Goal: Navigation & Orientation: Find specific page/section

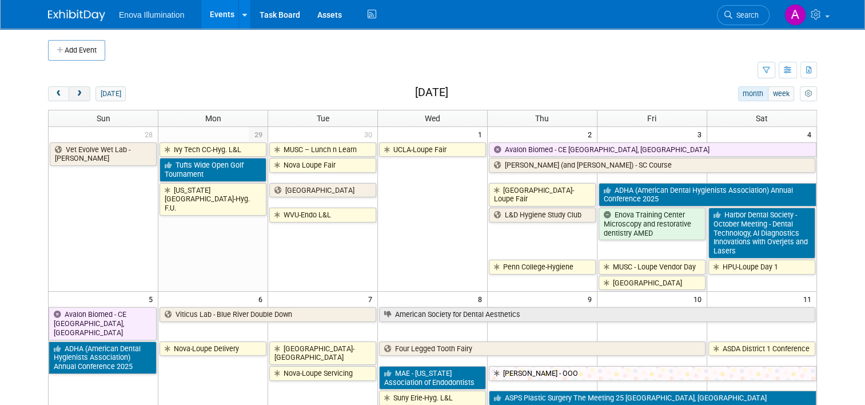
click at [75, 91] on span "next" at bounding box center [79, 93] width 9 height 7
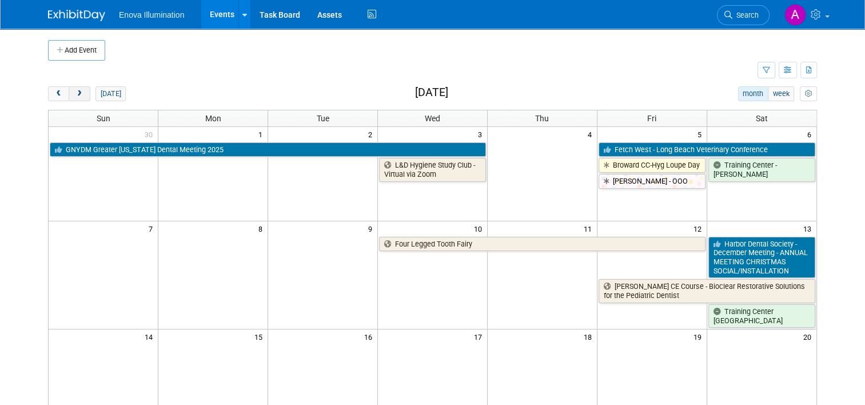
click at [75, 91] on span "next" at bounding box center [79, 93] width 9 height 7
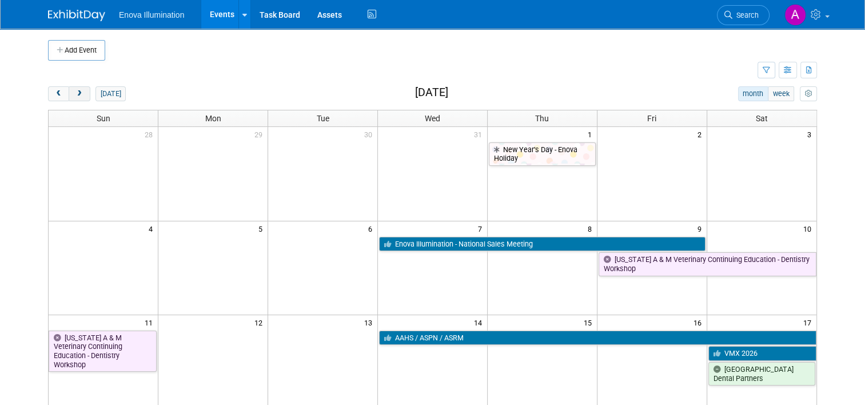
click at [78, 91] on button "next" at bounding box center [79, 93] width 21 height 15
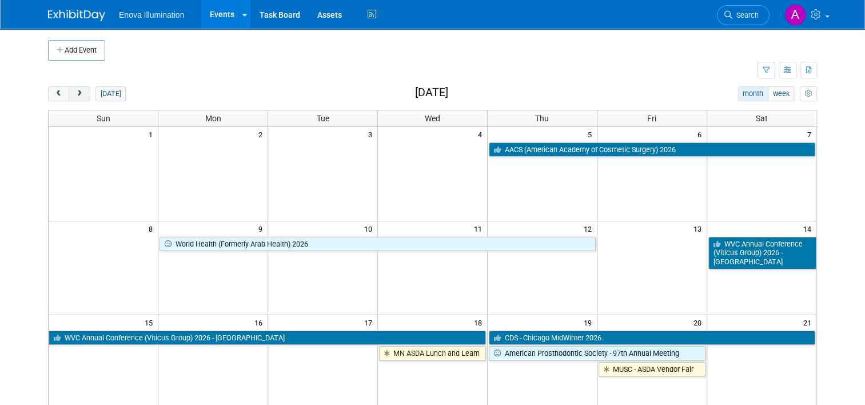
click at [79, 91] on button "next" at bounding box center [79, 93] width 21 height 15
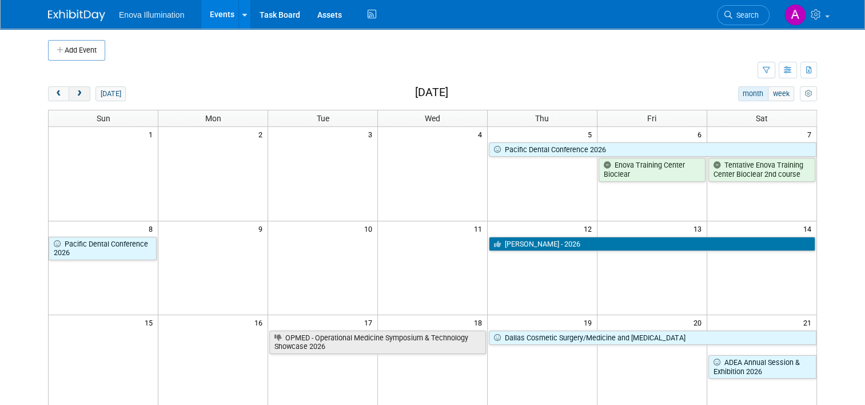
click at [79, 91] on button "next" at bounding box center [79, 93] width 21 height 15
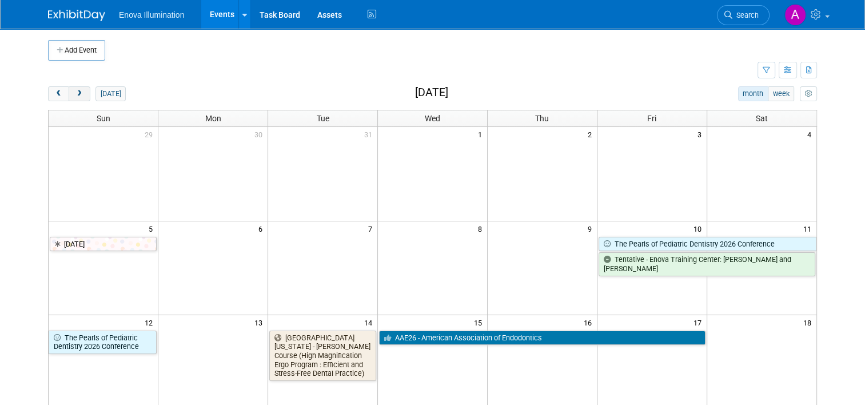
click at [79, 91] on button "next" at bounding box center [79, 93] width 21 height 15
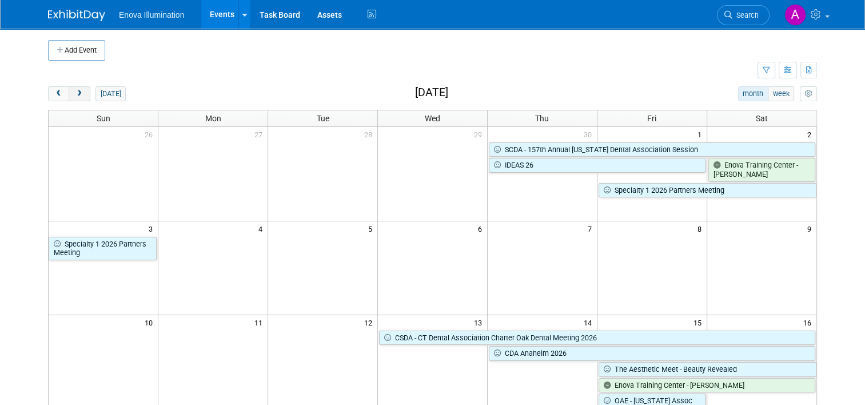
click at [80, 91] on button "next" at bounding box center [79, 93] width 21 height 15
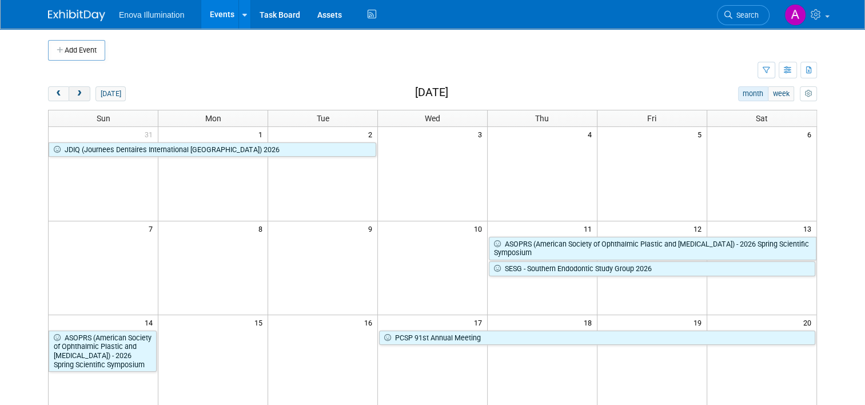
click at [80, 91] on button "next" at bounding box center [79, 93] width 21 height 15
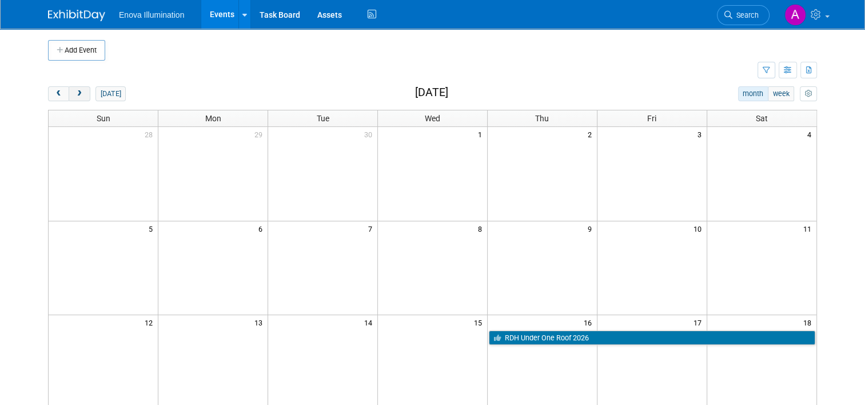
click at [81, 92] on button "next" at bounding box center [79, 93] width 21 height 15
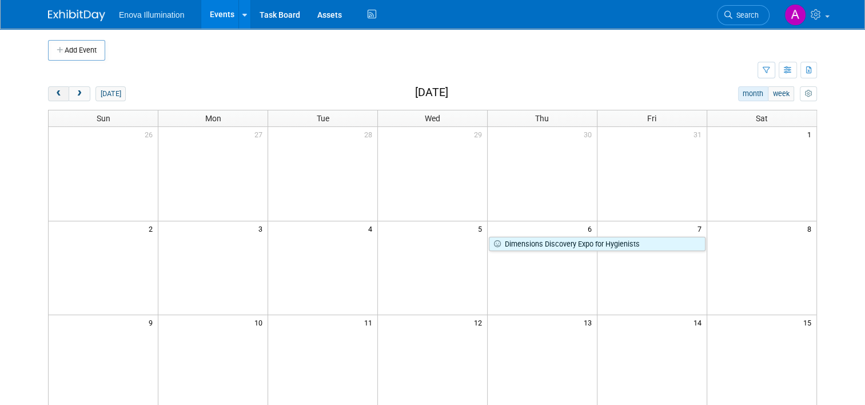
click at [54, 96] on span "prev" at bounding box center [58, 93] width 9 height 7
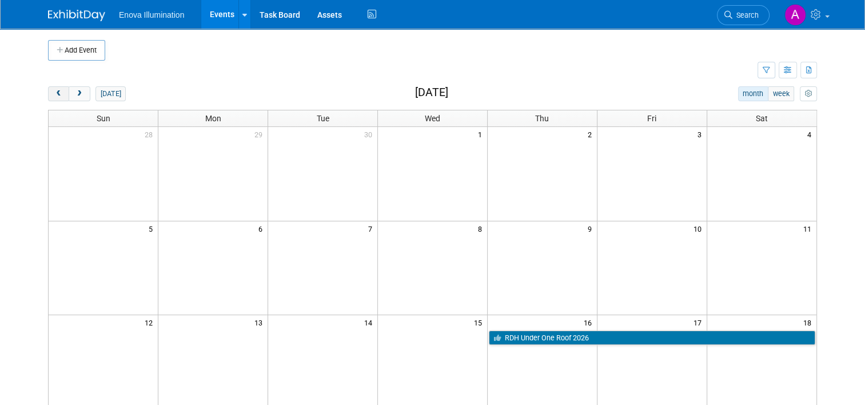
click at [54, 96] on span "prev" at bounding box center [58, 93] width 9 height 7
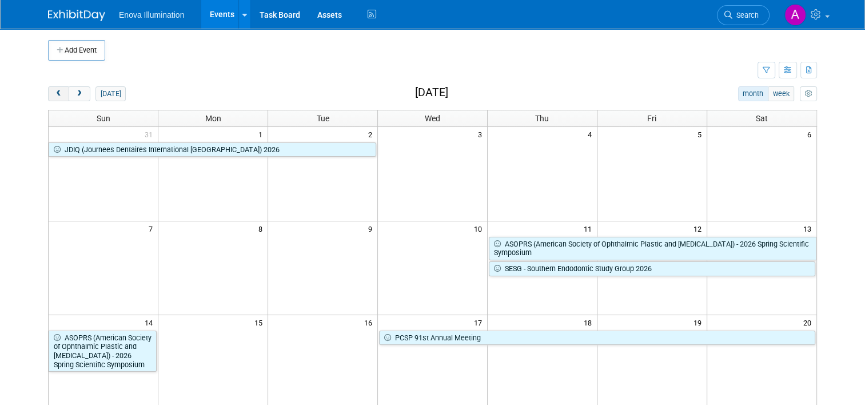
click at [54, 96] on span "prev" at bounding box center [58, 93] width 9 height 7
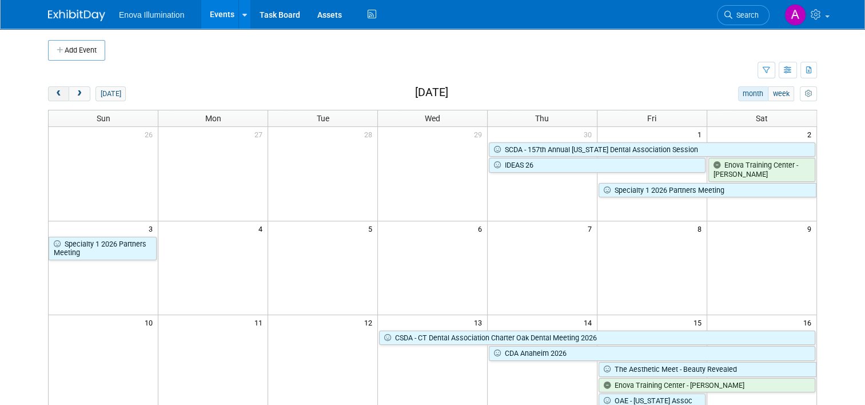
click at [54, 96] on span "prev" at bounding box center [58, 93] width 9 height 7
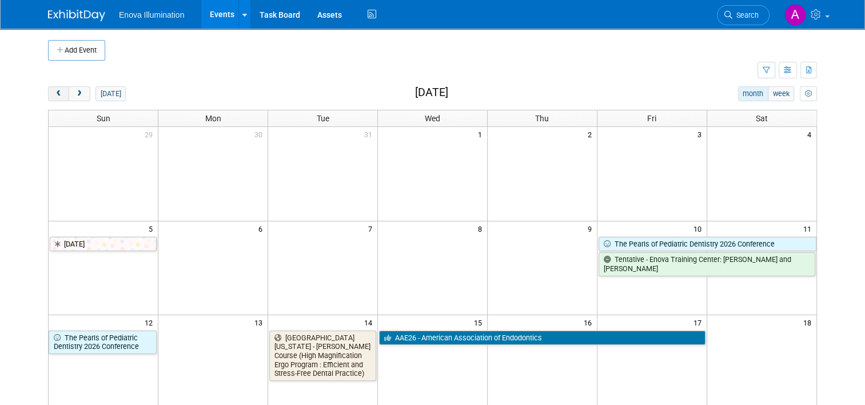
click at [54, 96] on span "prev" at bounding box center [58, 93] width 9 height 7
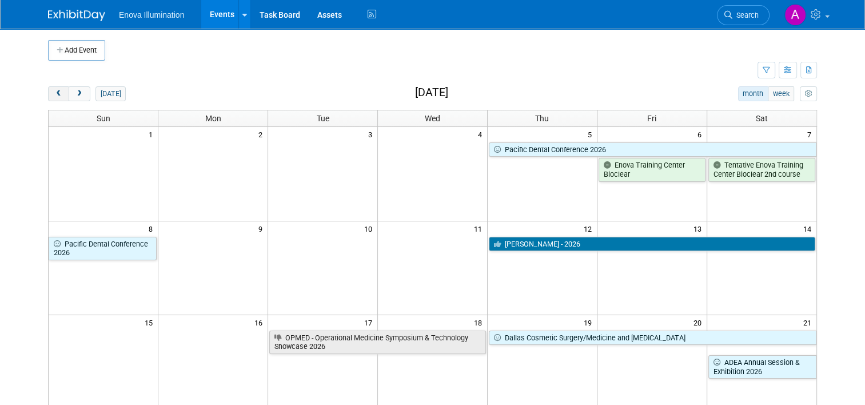
click at [54, 96] on span "prev" at bounding box center [58, 93] width 9 height 7
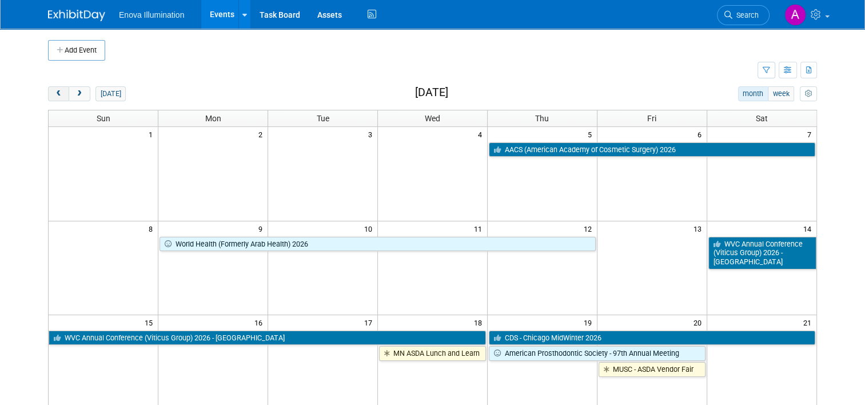
click at [54, 96] on span "prev" at bounding box center [58, 93] width 9 height 7
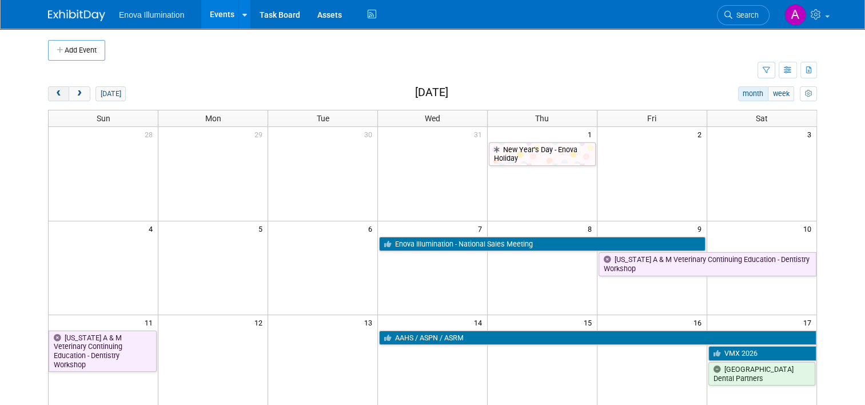
click at [54, 96] on span "prev" at bounding box center [58, 93] width 9 height 7
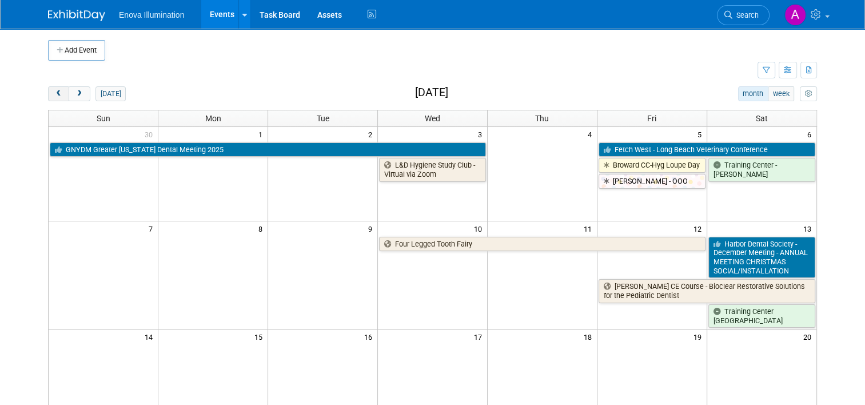
click at [54, 96] on span "prev" at bounding box center [58, 93] width 9 height 7
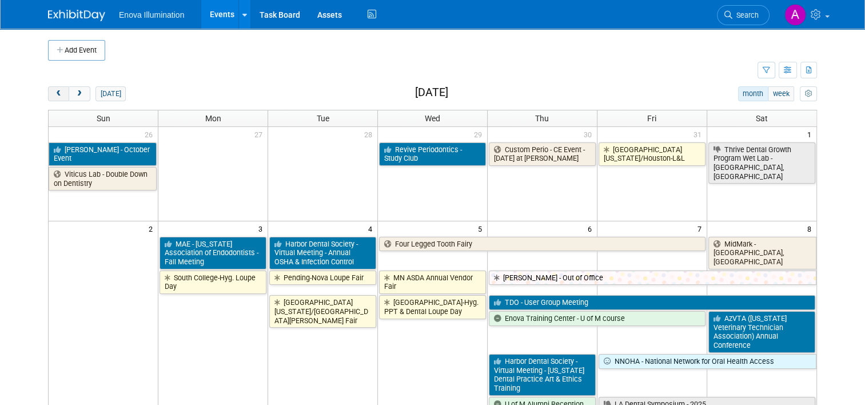
click at [54, 96] on span "prev" at bounding box center [58, 93] width 9 height 7
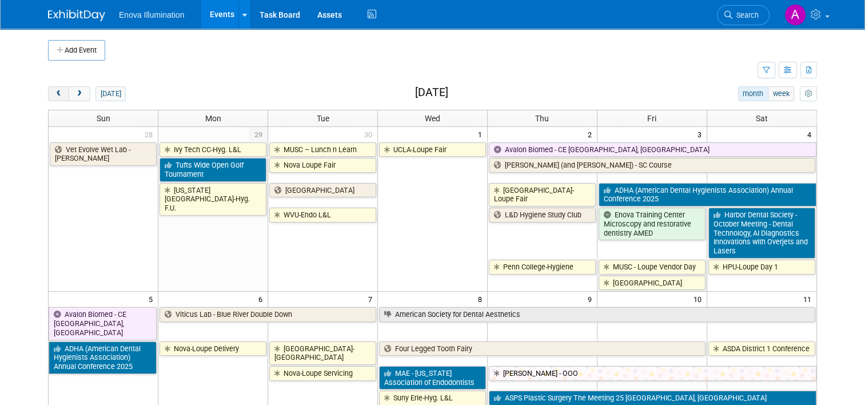
click at [54, 96] on span "prev" at bounding box center [58, 93] width 9 height 7
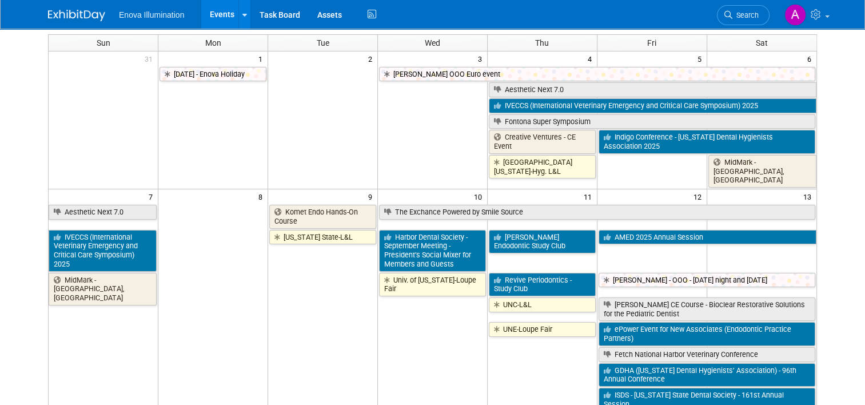
scroll to position [57, 0]
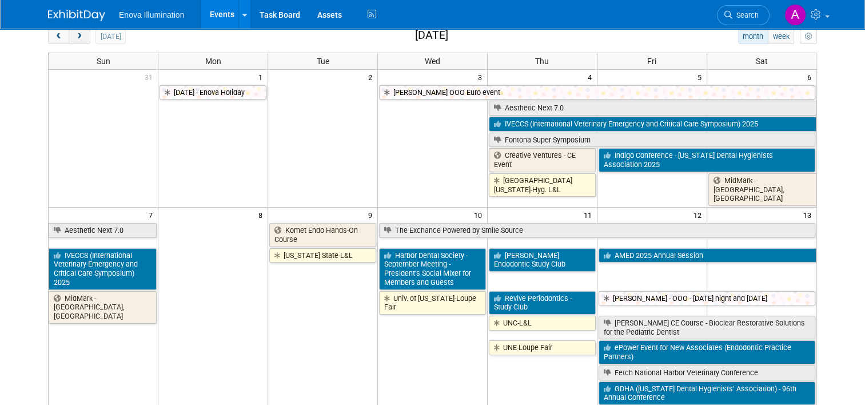
click at [78, 40] on button "next" at bounding box center [79, 36] width 21 height 15
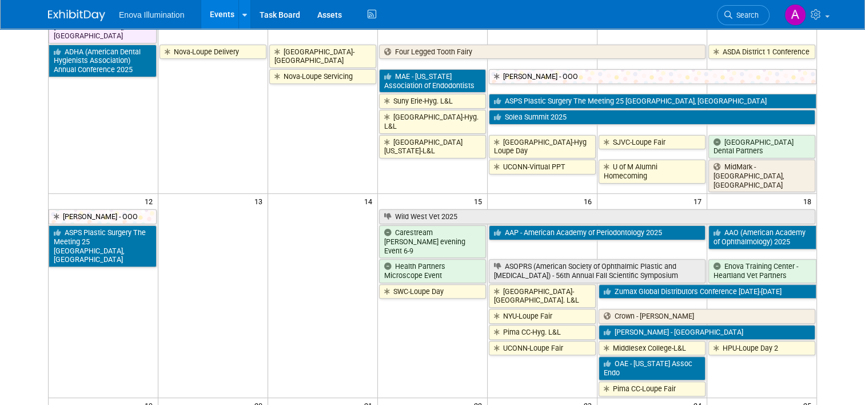
scroll to position [343, 0]
